Goal: Task Accomplishment & Management: Manage account settings

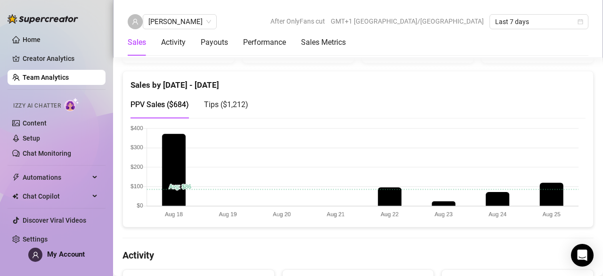
scroll to position [172, 0]
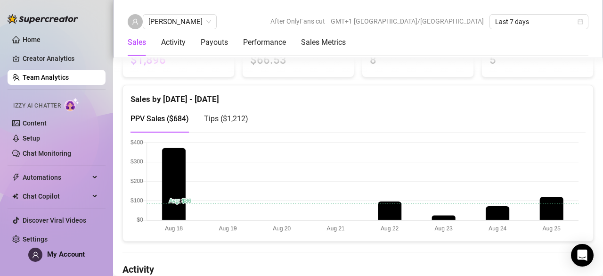
click at [220, 120] on span "Tips ( $1,212 )" at bounding box center [226, 118] width 44 height 9
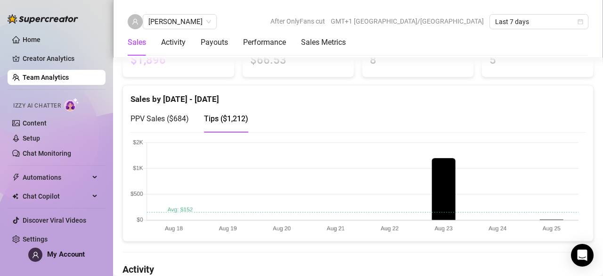
click at [185, 123] on div "PPV Sales ( $684 )" at bounding box center [160, 119] width 58 height 12
click at [221, 127] on div "Tips ( $1,212 )" at bounding box center [226, 118] width 44 height 27
click at [181, 113] on div "PPV Sales ( $684 )" at bounding box center [160, 119] width 58 height 12
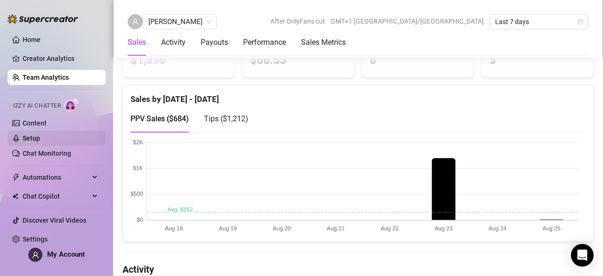
click at [40, 139] on link "Setup" at bounding box center [31, 138] width 17 height 8
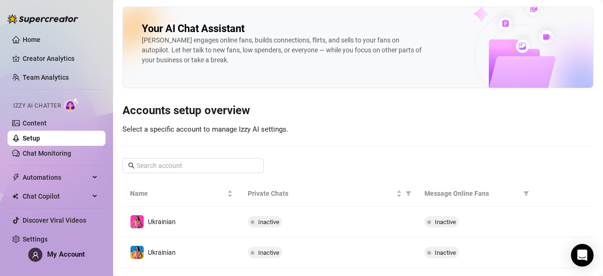
scroll to position [19, 0]
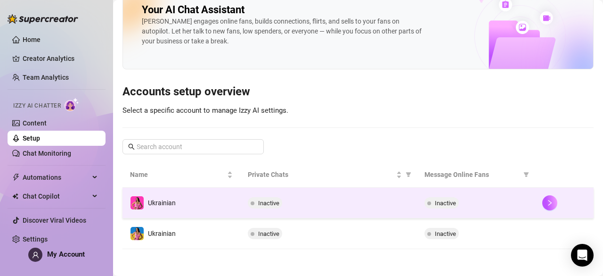
click at [488, 197] on div "Inactive" at bounding box center [476, 202] width 103 height 11
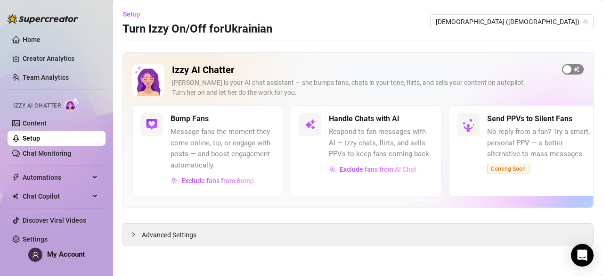
click at [575, 67] on span "button" at bounding box center [573, 69] width 22 height 10
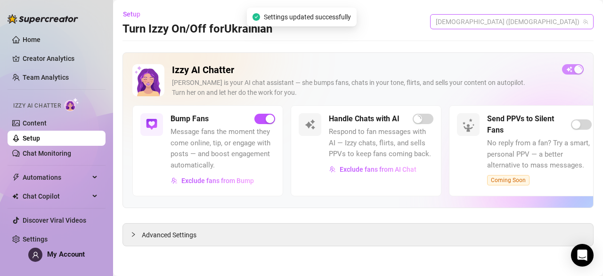
click at [561, 15] on span "Ukrainian (ukrainianmodel)" at bounding box center [512, 22] width 152 height 14
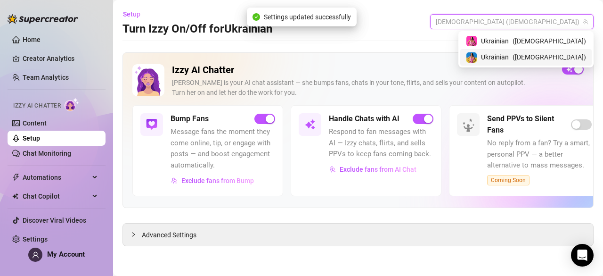
click at [558, 57] on span "( ukrainianmodelfree )" at bounding box center [550, 57] width 74 height 10
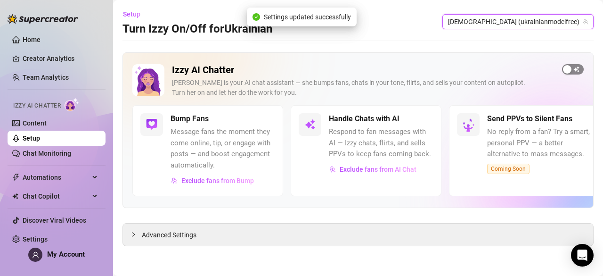
click at [572, 67] on button "button" at bounding box center [573, 69] width 22 height 10
